Goal: Information Seeking & Learning: Learn about a topic

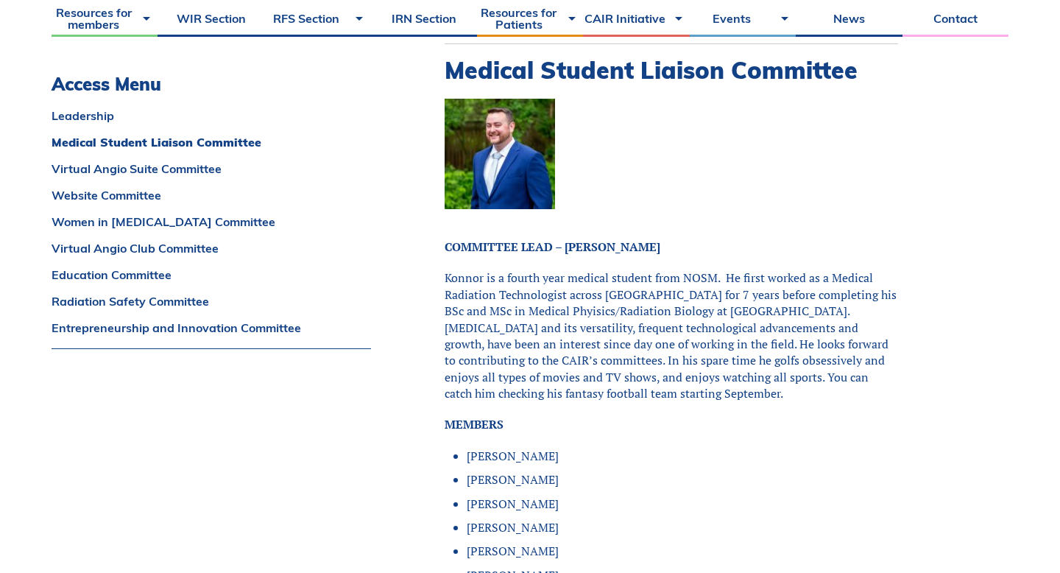
scroll to position [1054, 0]
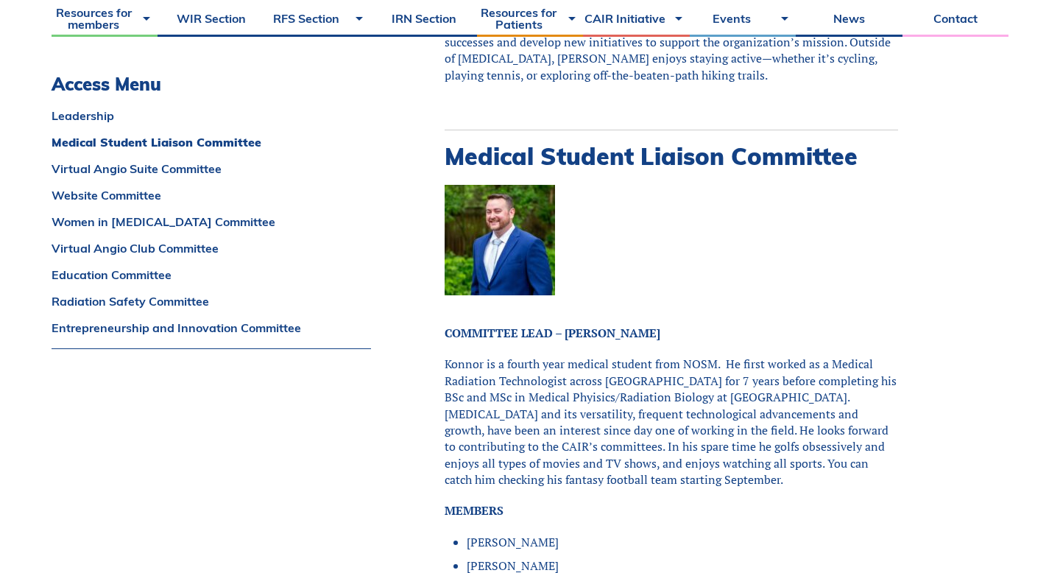
drag, startPoint x: 442, startPoint y: 123, endPoint x: 784, endPoint y: 441, distance: 466.6
copy div "Medical Student Liaison Committee COMMITTEE LEAD – [PERSON_NAME] is a fourth ye…"
click at [784, 441] on p "Konnor is a fourth year medical student from NOSM. He first worked as a Medical…" at bounding box center [671, 421] width 453 height 132
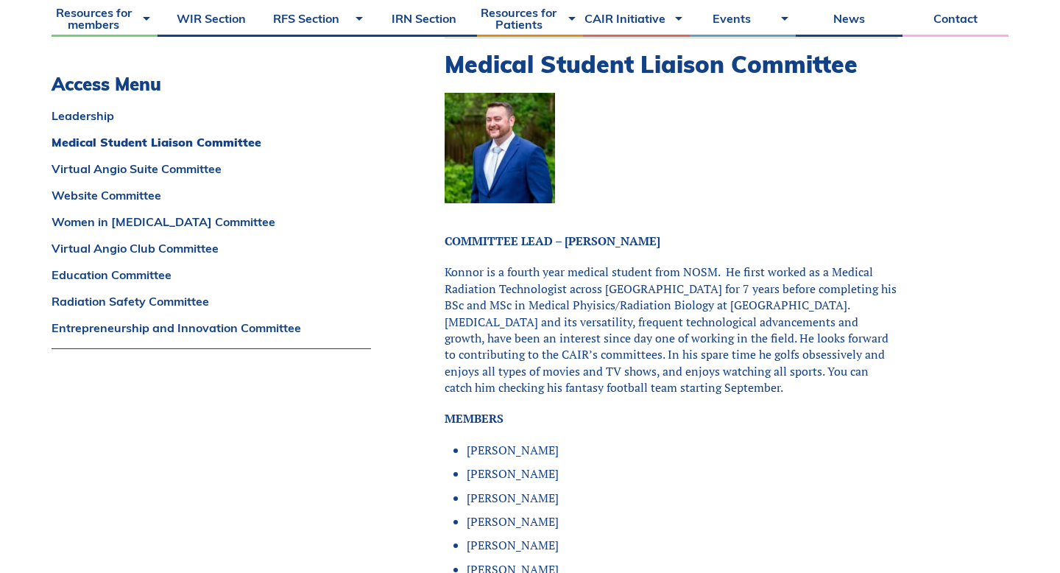
scroll to position [1148, 0]
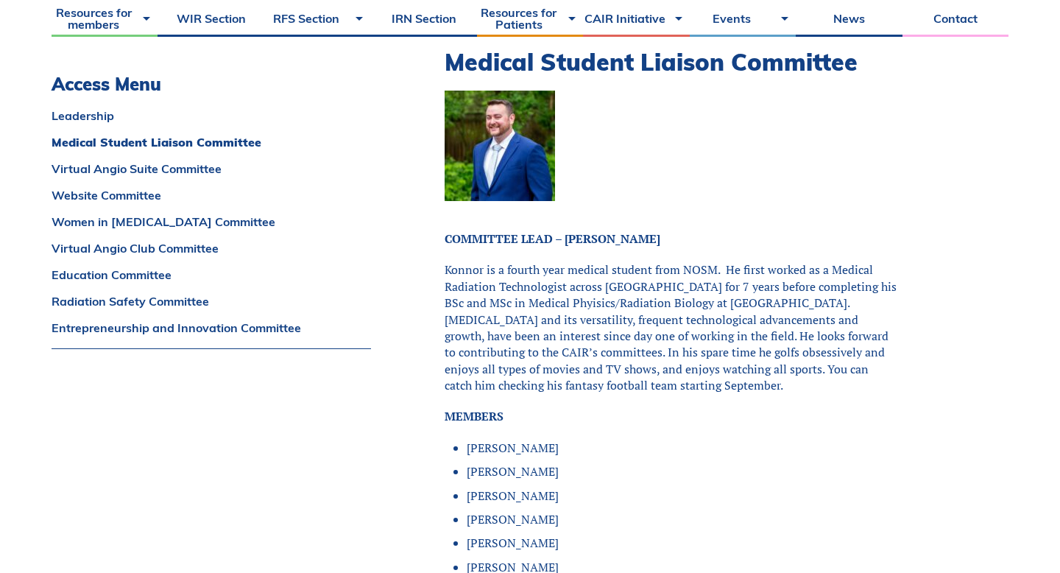
click at [679, 321] on p "Konnor is a fourth year medical student from NOSM. He first worked as a Medical…" at bounding box center [671, 327] width 453 height 132
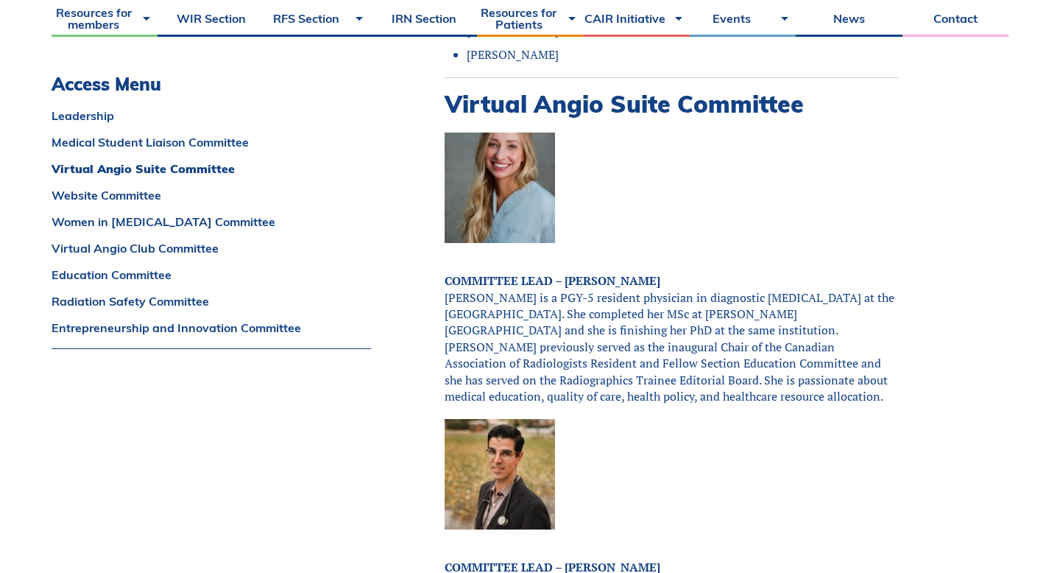
scroll to position [2418, 0]
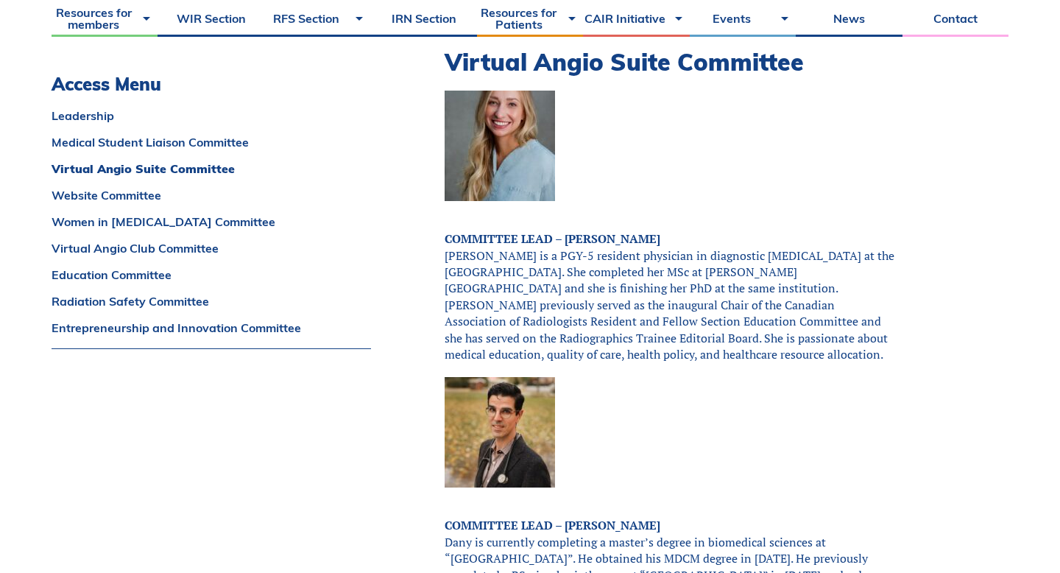
click at [574, 241] on p "COMMITTEE LEAD – [PERSON_NAME] [PERSON_NAME] is a PGY-5 resident physician in d…" at bounding box center [671, 296] width 453 height 132
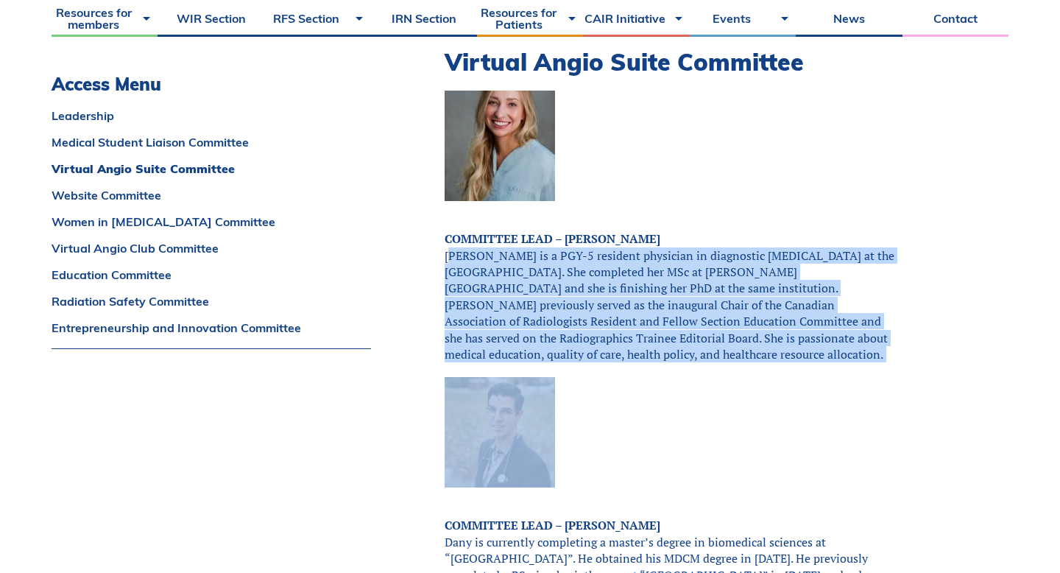
click at [574, 241] on p "COMMITTEE LEAD – [PERSON_NAME] [PERSON_NAME] is a PGY-5 resident physician in d…" at bounding box center [671, 296] width 453 height 132
copy div "[PERSON_NAME] is a PGY-5 resident physician in diagnostic [MEDICAL_DATA] at the…"
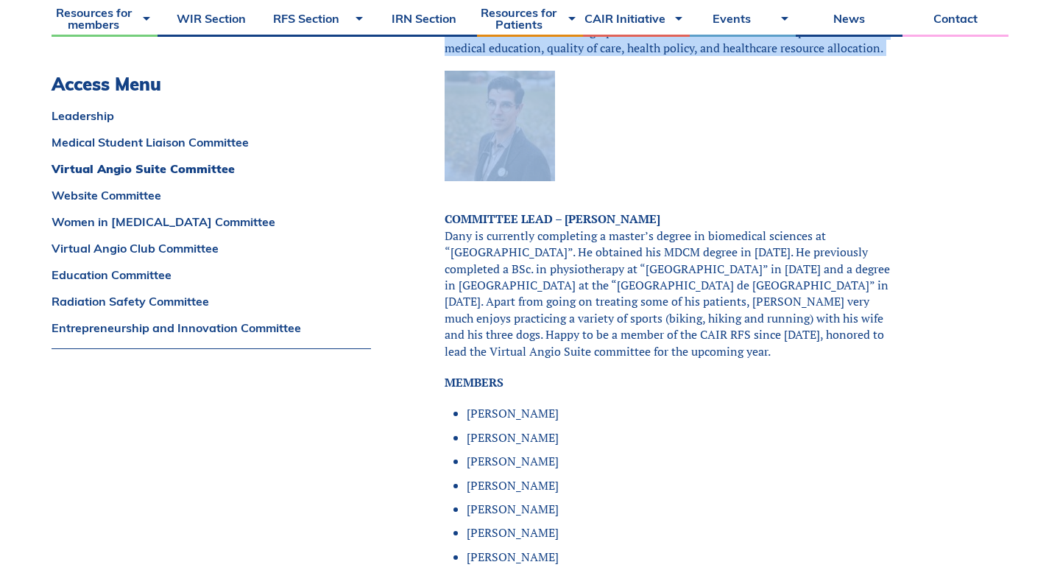
scroll to position [2754, 0]
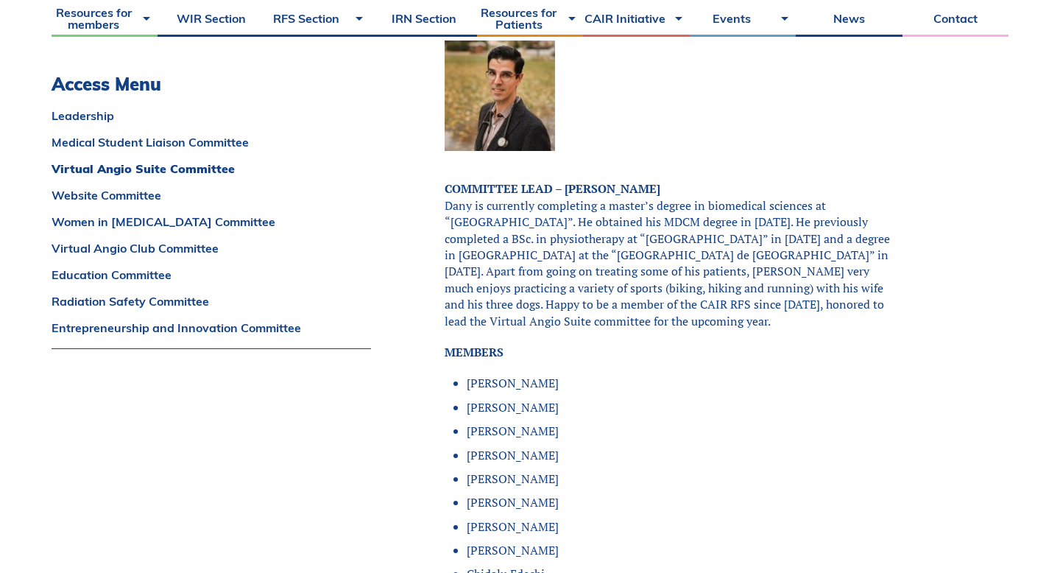
click at [657, 272] on p "COMMITTEE LEAD – [PERSON_NAME] Dany is currently completing a master’s degree i…" at bounding box center [671, 254] width 453 height 149
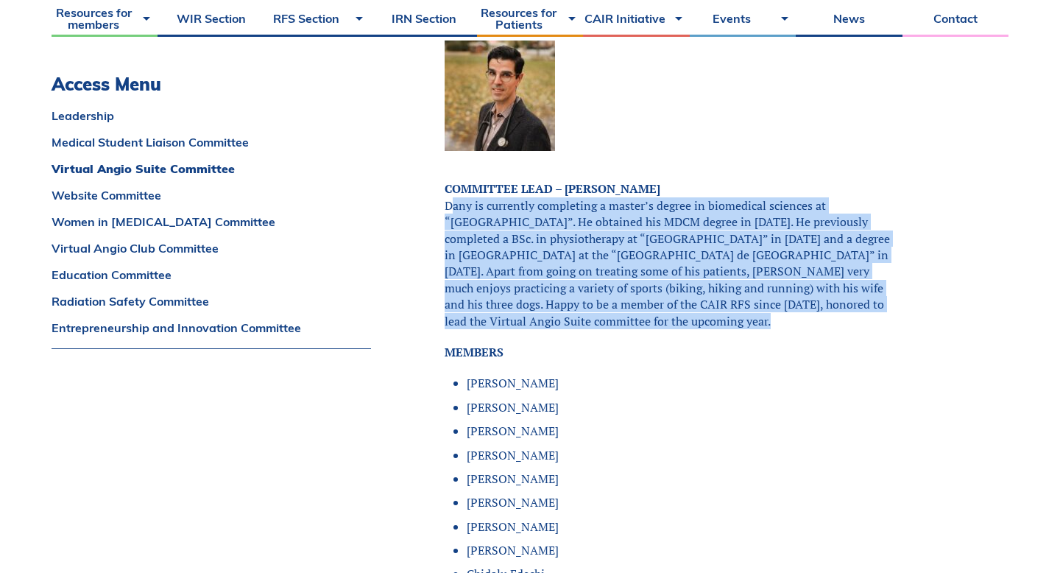
click at [657, 272] on p "COMMITTEE LEAD – [PERSON_NAME] Dany is currently completing a master’s degree i…" at bounding box center [671, 254] width 453 height 149
copy div "Dany is currently completing a master’s degree in biomedical sciences at “[GEOG…"
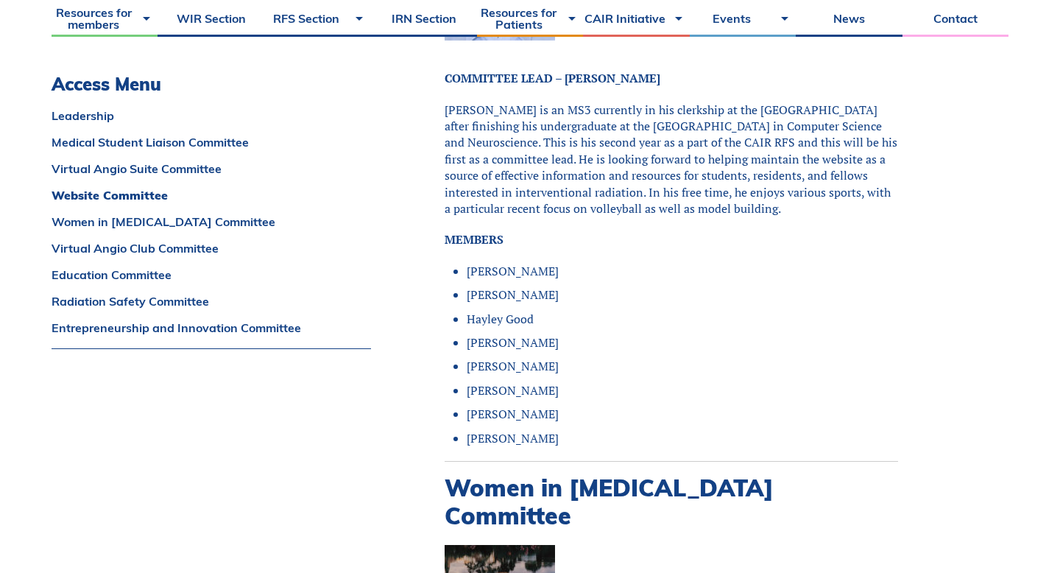
scroll to position [3804, 0]
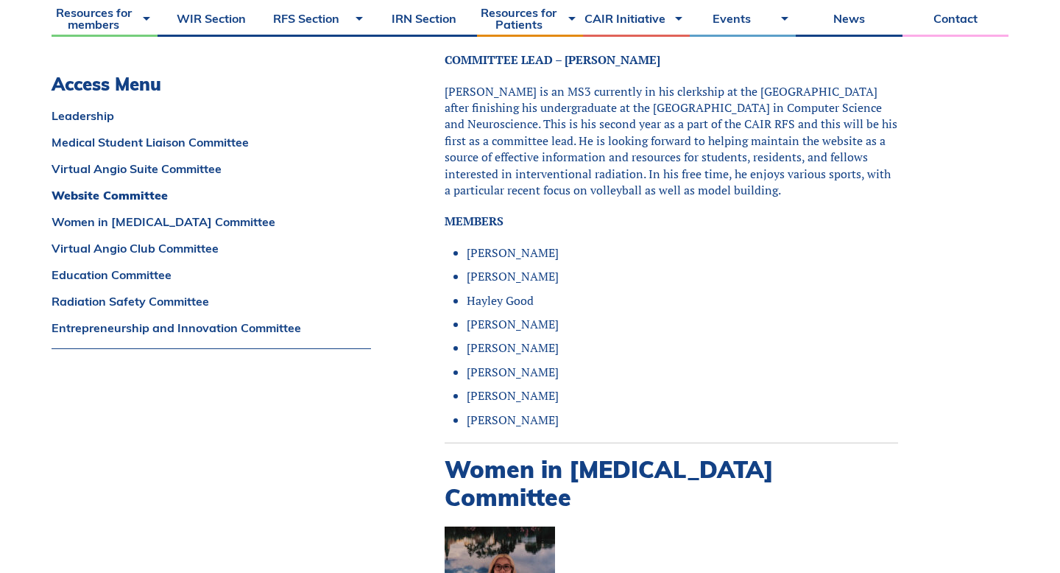
click at [586, 149] on p "[PERSON_NAME] is an MS3 currently in his clerkship at the [GEOGRAPHIC_DATA] aft…" at bounding box center [671, 141] width 453 height 116
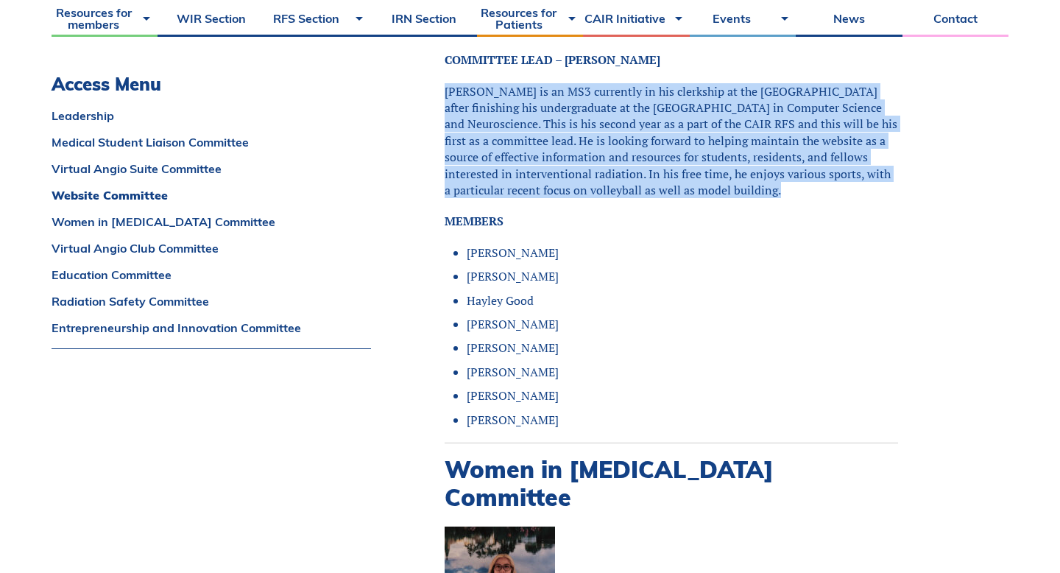
click at [586, 149] on p "[PERSON_NAME] is an MS3 currently in his clerkship at the [GEOGRAPHIC_DATA] aft…" at bounding box center [671, 141] width 453 height 116
copy div "[PERSON_NAME] is an MS3 currently in his clerkship at the [GEOGRAPHIC_DATA] aft…"
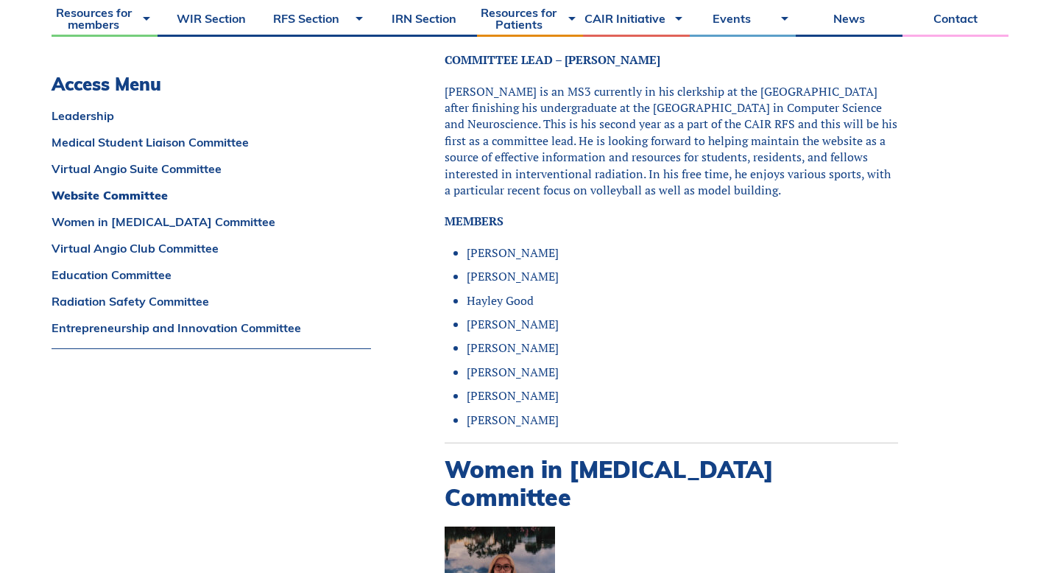
click at [577, 121] on p "[PERSON_NAME] is an MS3 currently in his clerkship at the [GEOGRAPHIC_DATA] aft…" at bounding box center [671, 141] width 453 height 116
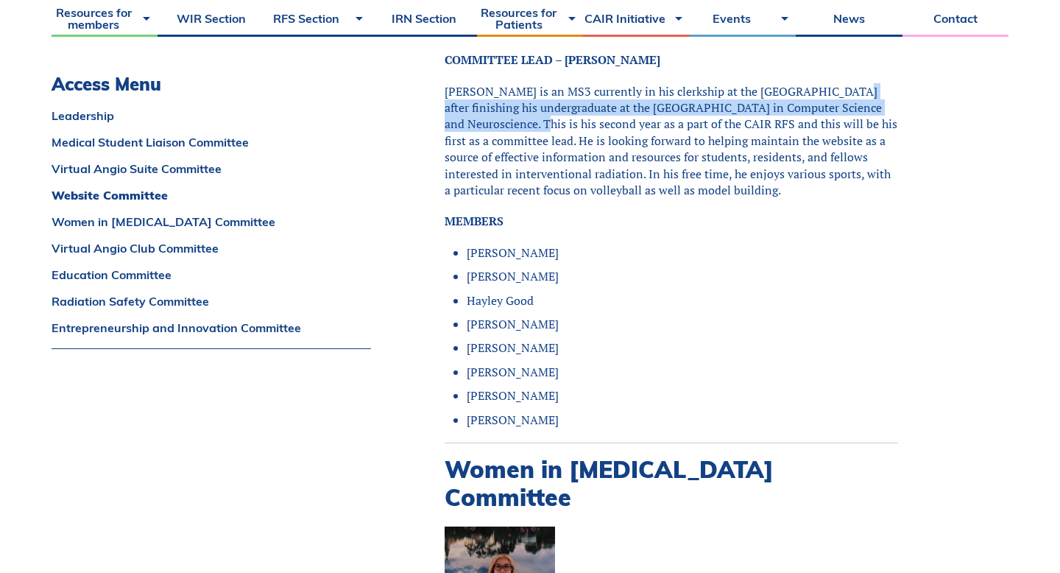
drag, startPoint x: 819, startPoint y: 59, endPoint x: 902, endPoint y: 71, distance: 83.4
copy p "after finishing his undergraduate at the [GEOGRAPHIC_DATA] in Computer Science …"
click at [587, 83] on p "[PERSON_NAME] is an MS3 currently in his clerkship at the [GEOGRAPHIC_DATA] aft…" at bounding box center [671, 141] width 453 height 116
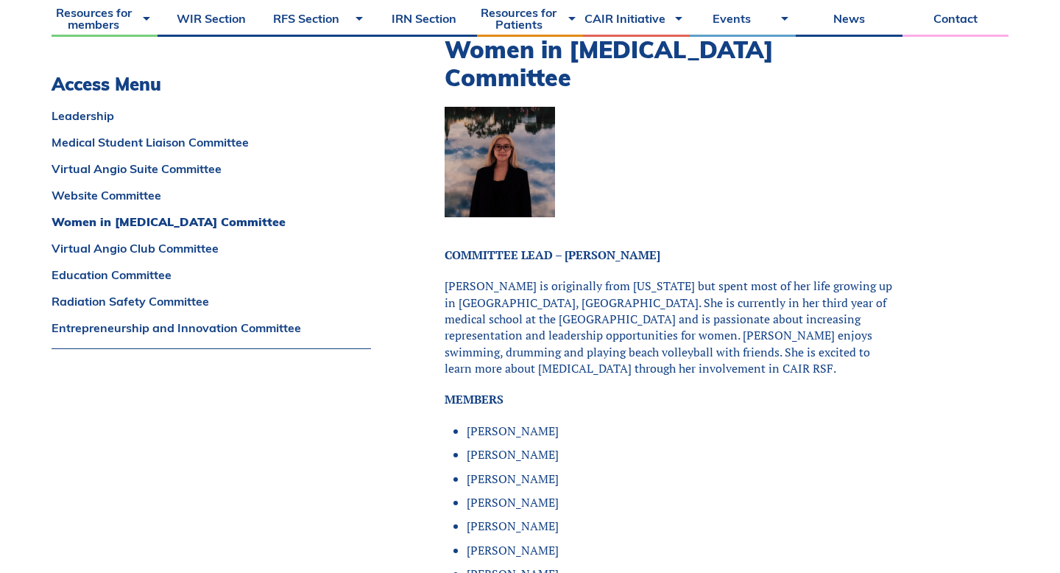
scroll to position [4227, 0]
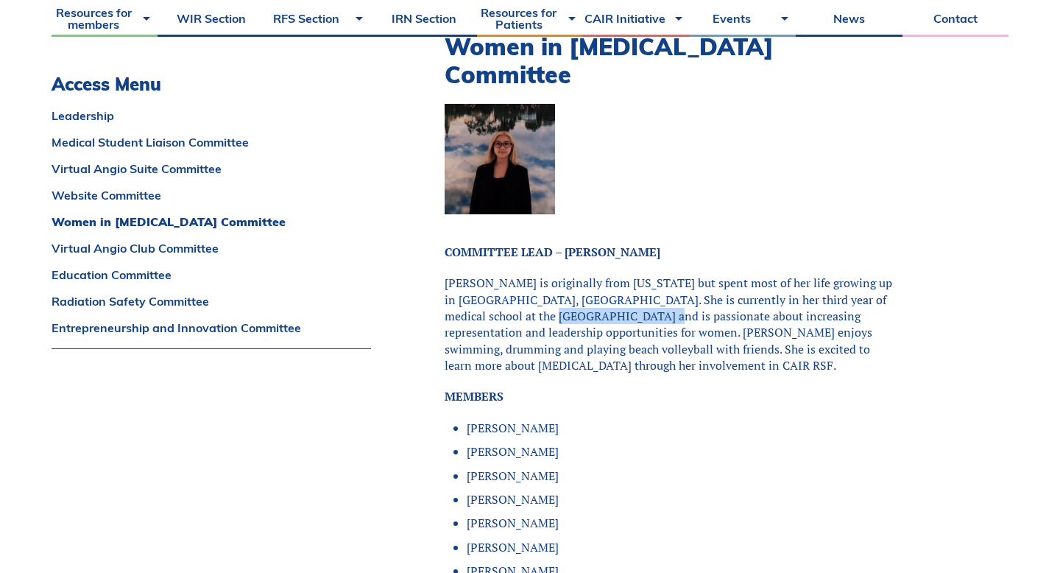
drag, startPoint x: 518, startPoint y: 283, endPoint x: 617, endPoint y: 281, distance: 98.6
click at [617, 281] on p "[PERSON_NAME] is originally from [US_STATE] but spent most of her life growing …" at bounding box center [671, 324] width 453 height 99
copy p "is passionate about"
click at [617, 281] on p "[PERSON_NAME] is originally from [US_STATE] but spent most of her life growing …" at bounding box center [671, 324] width 453 height 99
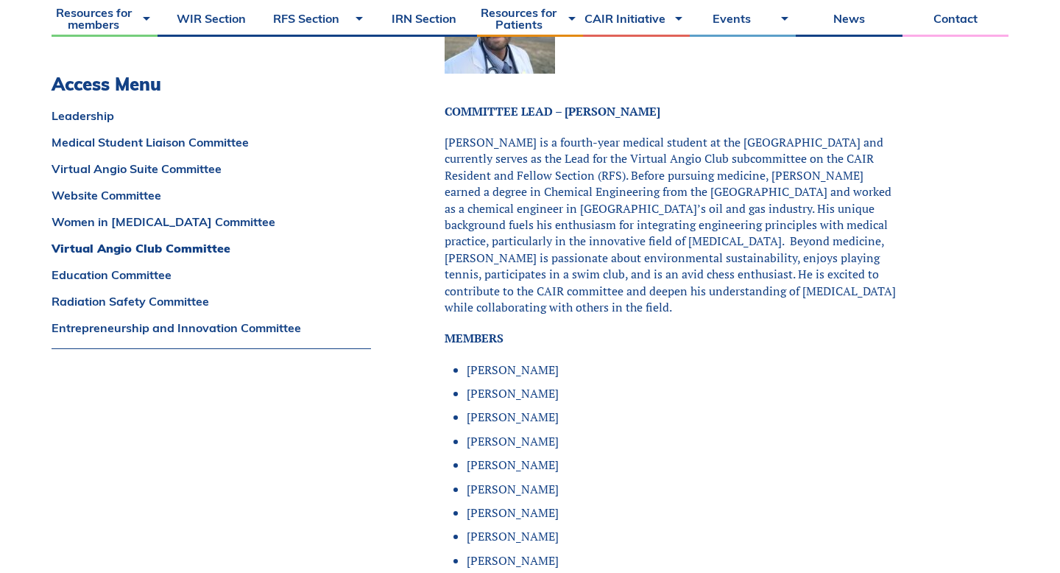
scroll to position [5318, 0]
drag, startPoint x: 612, startPoint y: 239, endPoint x: 680, endPoint y: 282, distance: 80.0
click at [680, 282] on p "[PERSON_NAME] is a fourth-year medical student at the [GEOGRAPHIC_DATA] and cur…" at bounding box center [671, 225] width 453 height 181
copy p "He is excited to contribute to the CAIR committee and deepen his understanding …"
